Goal: Task Accomplishment & Management: Use online tool/utility

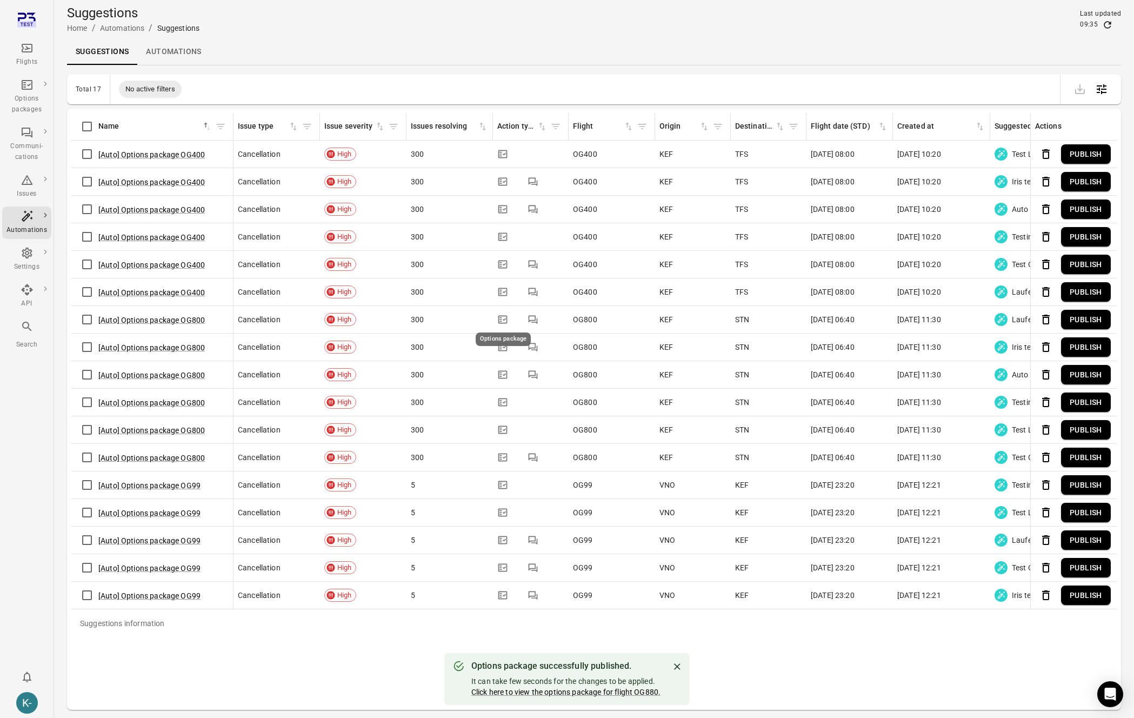
scroll to position [35, 0]
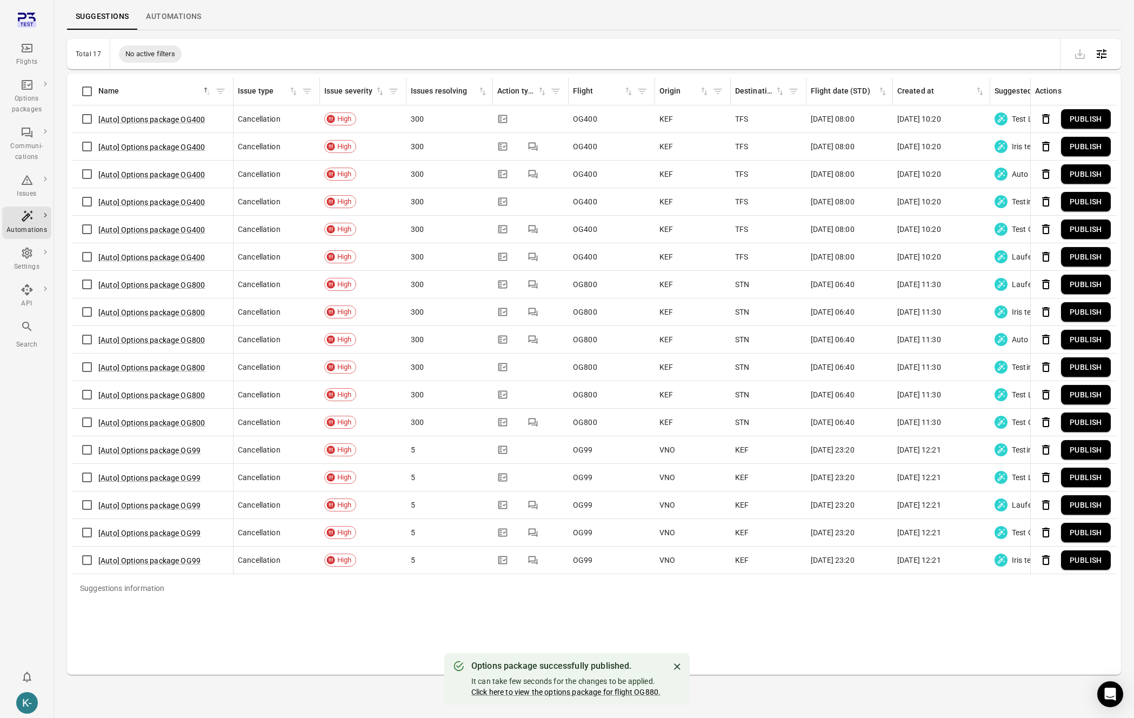
click at [1082, 477] on button "Publish" at bounding box center [1086, 478] width 50 height 20
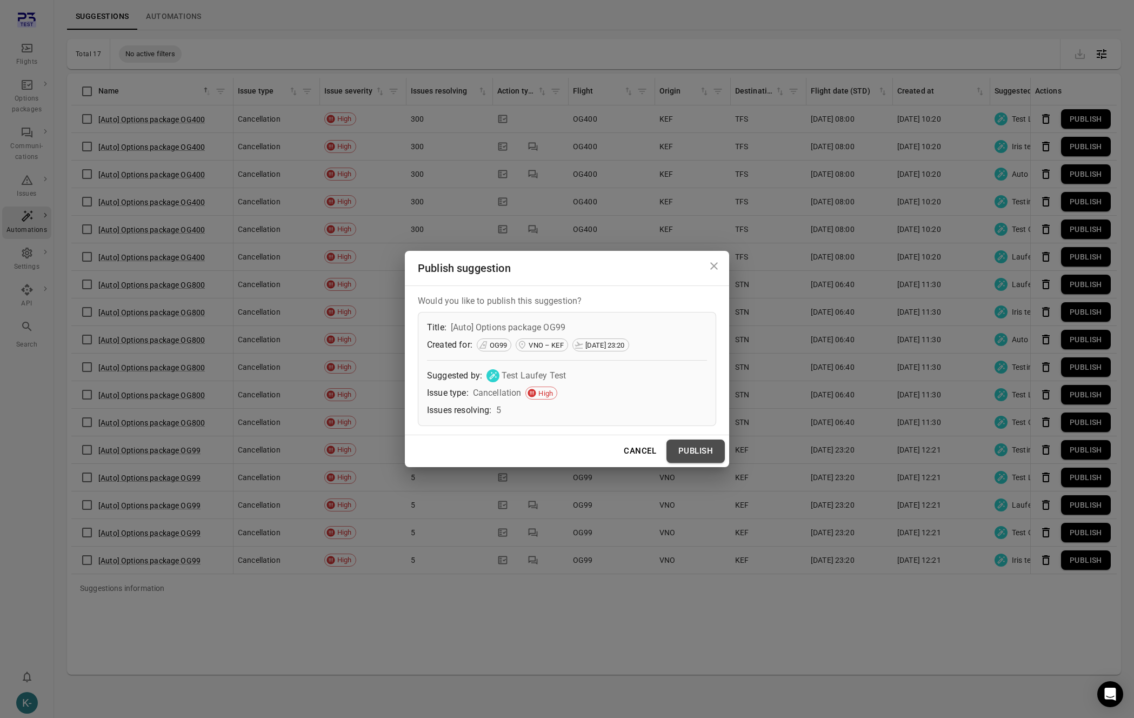
click at [677, 449] on button "Publish" at bounding box center [696, 451] width 58 height 23
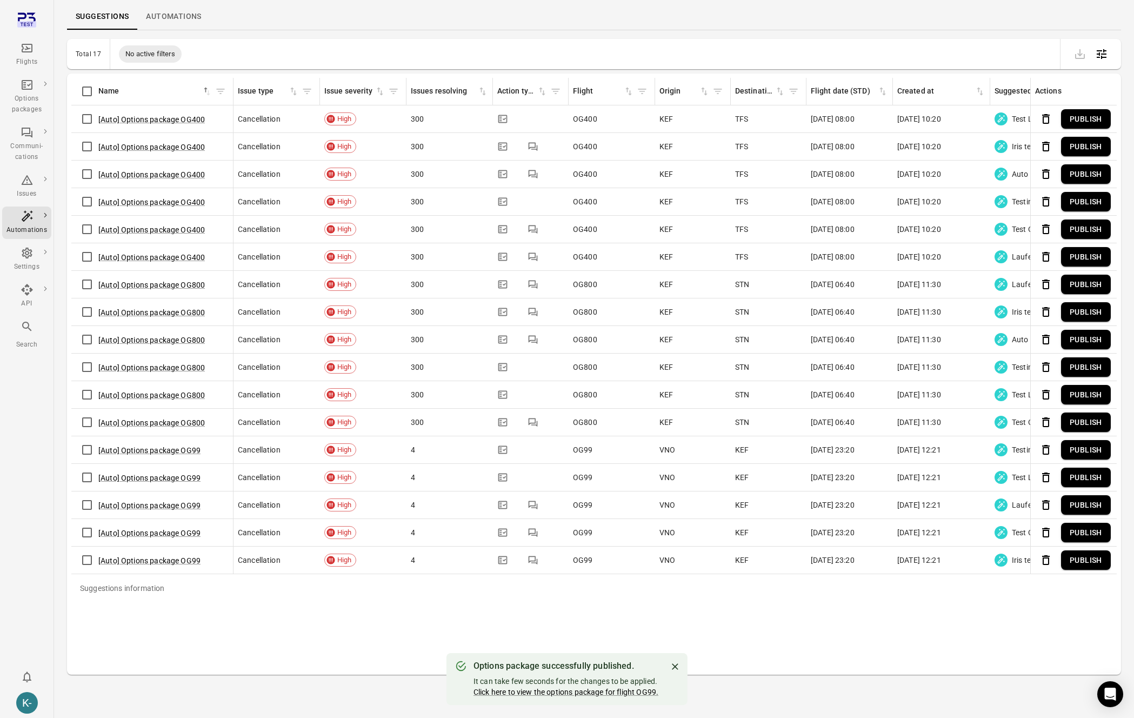
click at [884, 605] on div "Suggestions information Name sorted ascending Issue type Issue severity Issues …" at bounding box center [594, 374] width 1046 height 593
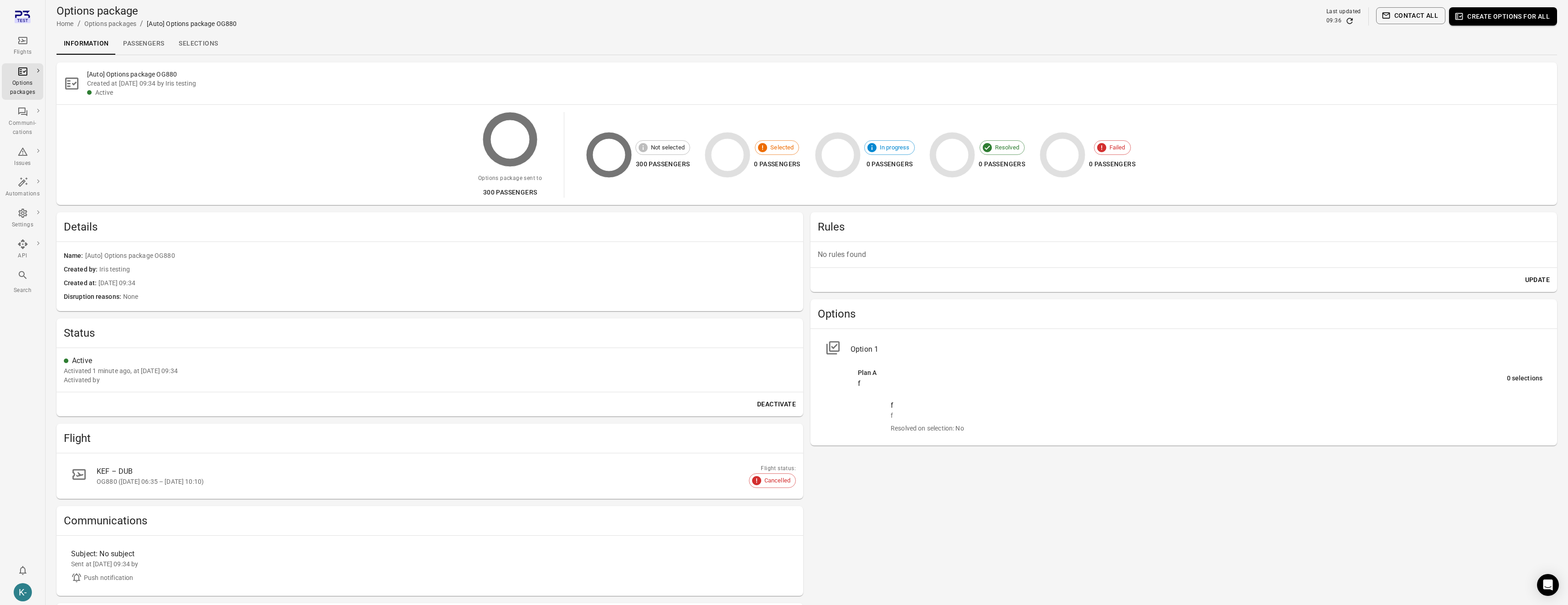
click at [108, 374] on div "Active Activated 1 minute ago, at [DATE] 09:34 Activated by" at bounding box center [430, 370] width 732 height 29
click at [108, 374] on div "Activated 1 minute ago, at [DATE] 09:34" at bounding box center [121, 371] width 114 height 9
click at [97, 382] on div "Activated by" at bounding box center [82, 379] width 36 height 9
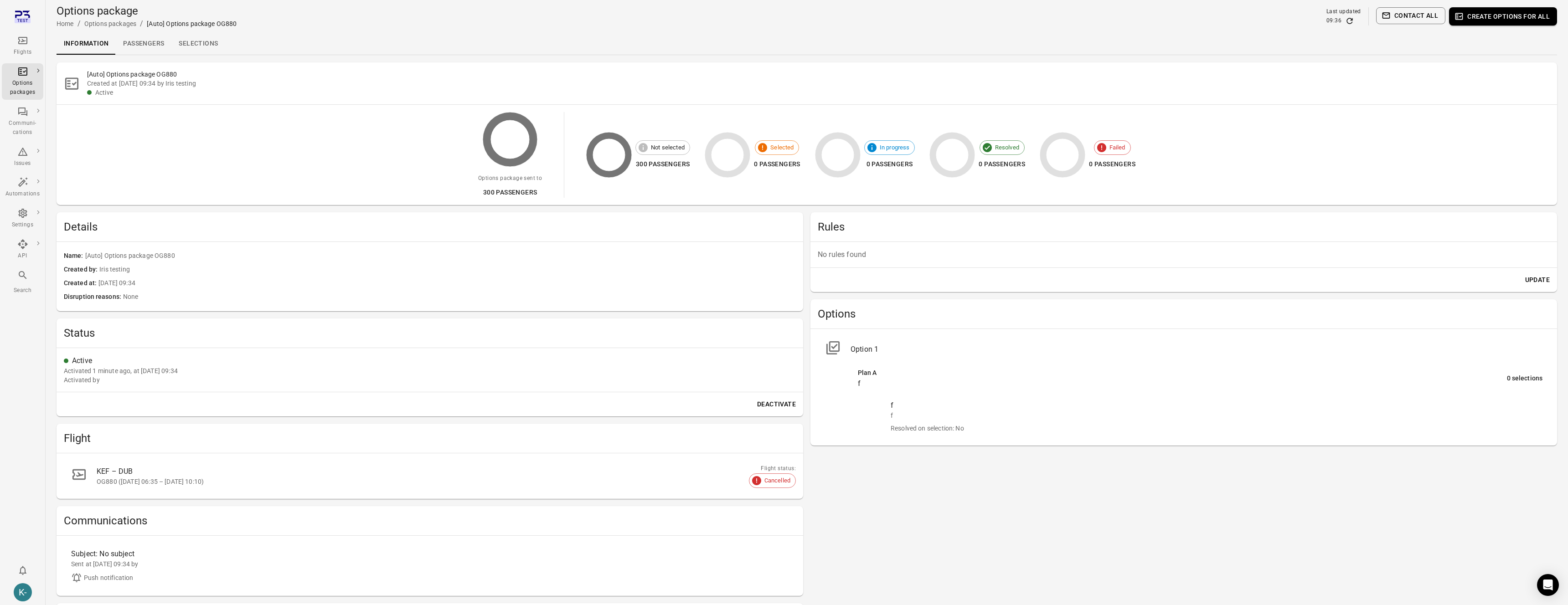
click at [511, 310] on div "Details Name [Auto] Options package OG880 Created by Iris testing Created at [D…" at bounding box center [430, 435] width 747 height 446
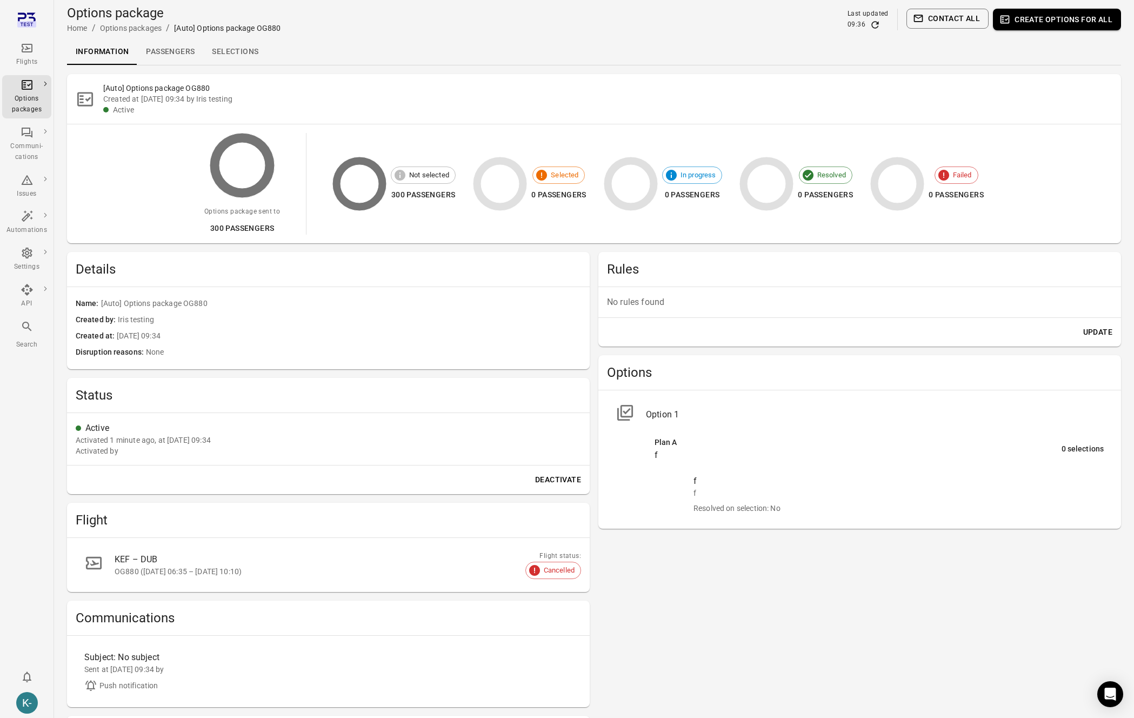
click at [875, 31] on div "Options package Home / Options packages / [Auto] Options package OG880 Last upd…" at bounding box center [594, 19] width 1054 height 30
click at [876, 23] on icon "Refresh data" at bounding box center [875, 24] width 11 height 11
